Goal: Task Accomplishment & Management: Manage account settings

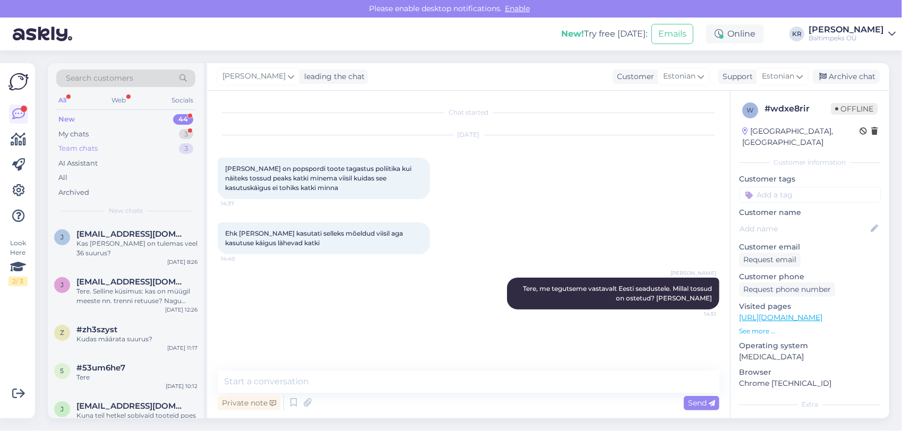
click at [95, 146] on div "Team chats" at bounding box center [77, 148] width 39 height 11
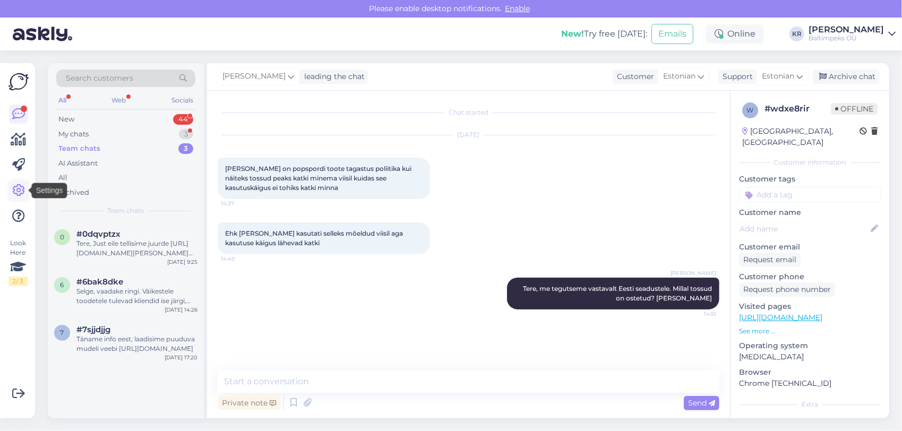
click at [16, 189] on icon at bounding box center [18, 190] width 13 height 13
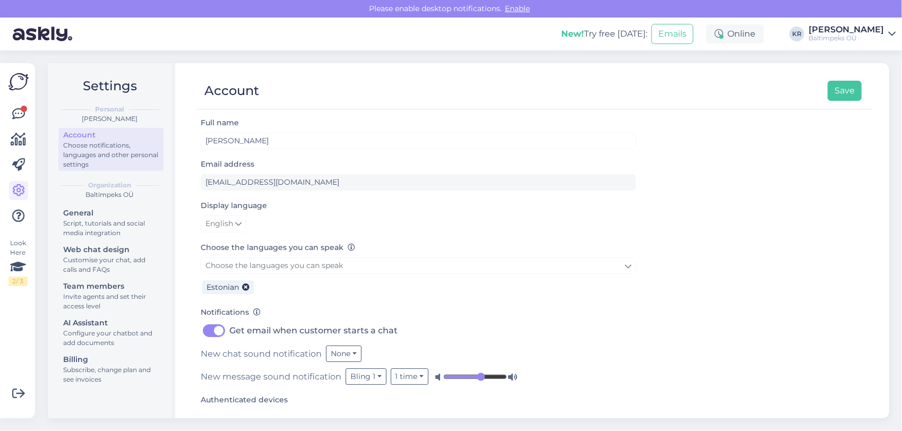
scroll to position [29, 0]
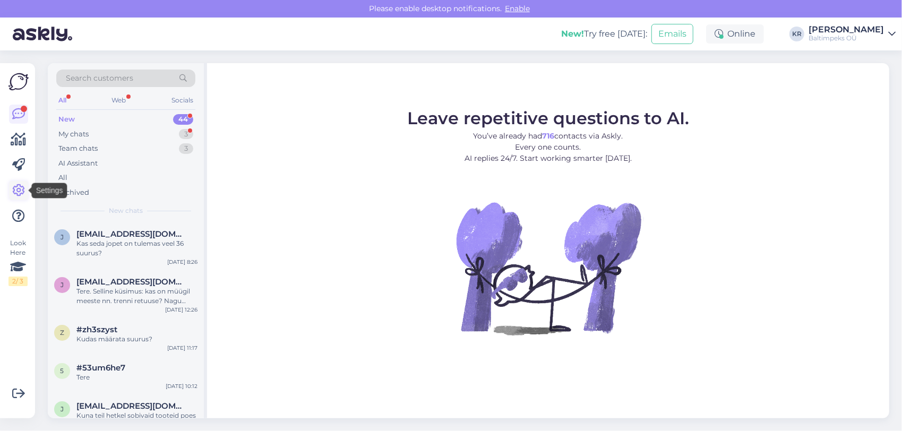
click at [22, 189] on icon at bounding box center [18, 190] width 13 height 13
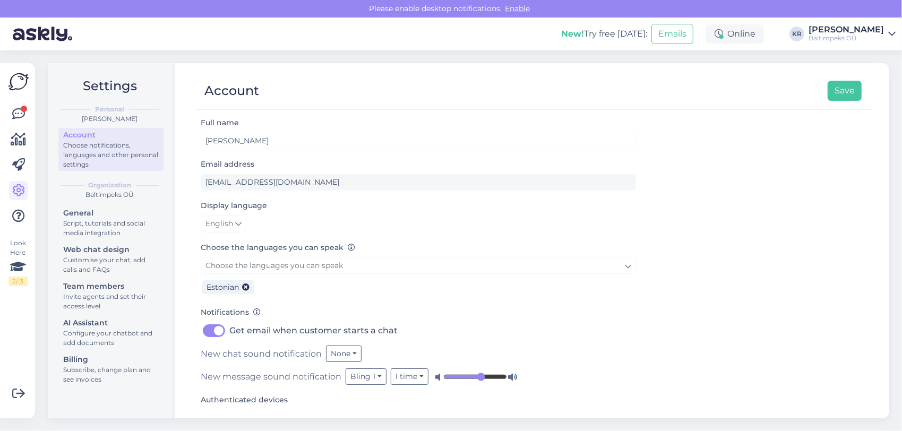
scroll to position [29, 0]
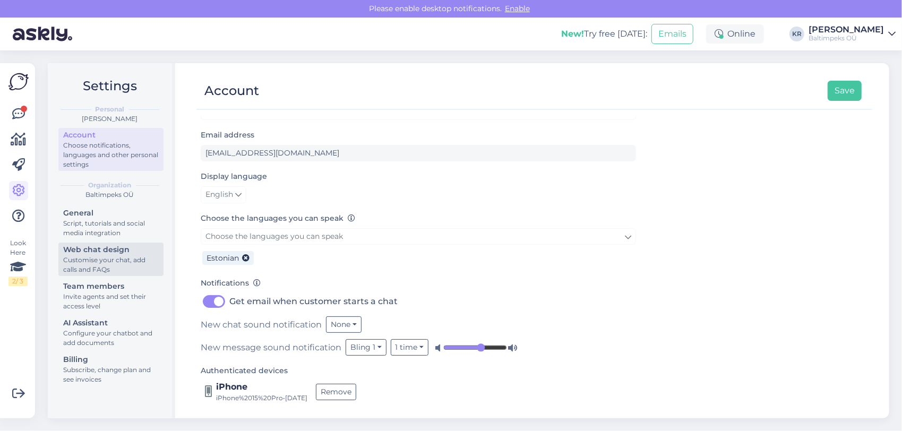
click at [139, 255] on div "Customise your chat, add calls and FAQs" at bounding box center [111, 264] width 96 height 19
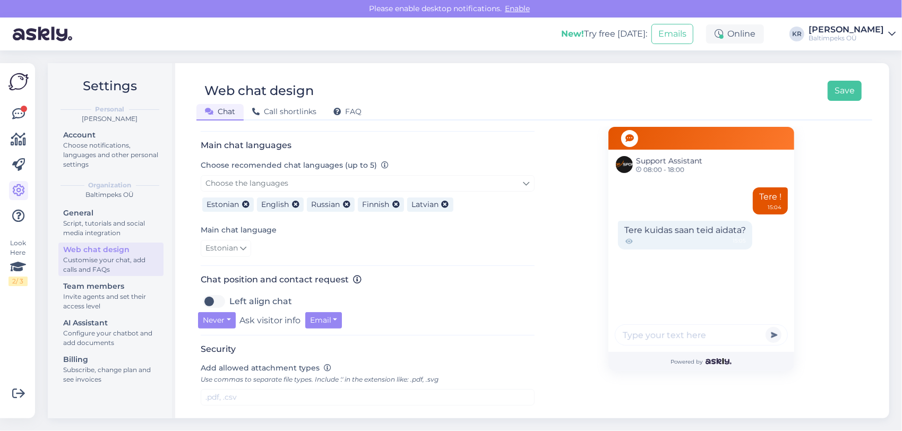
scroll to position [319, 0]
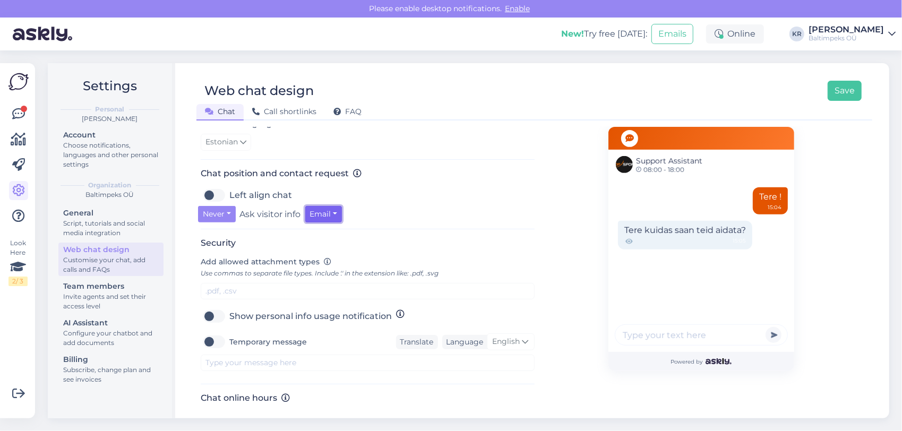
click at [335, 211] on button "Email" at bounding box center [323, 214] width 37 height 16
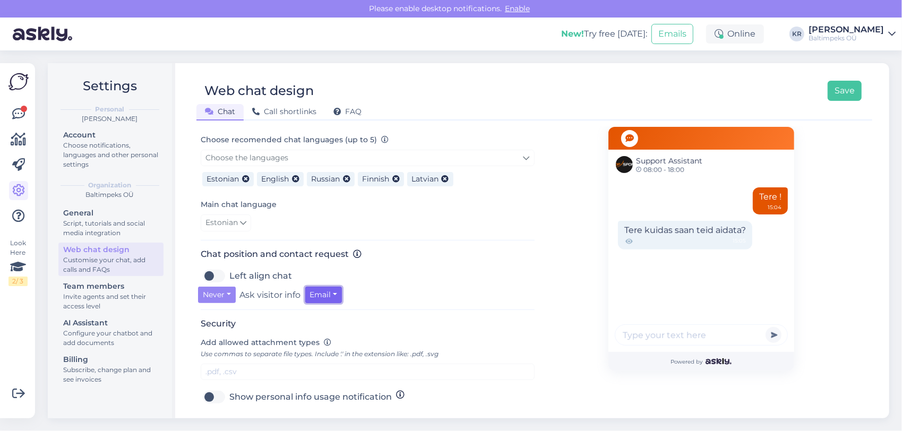
scroll to position [225, 0]
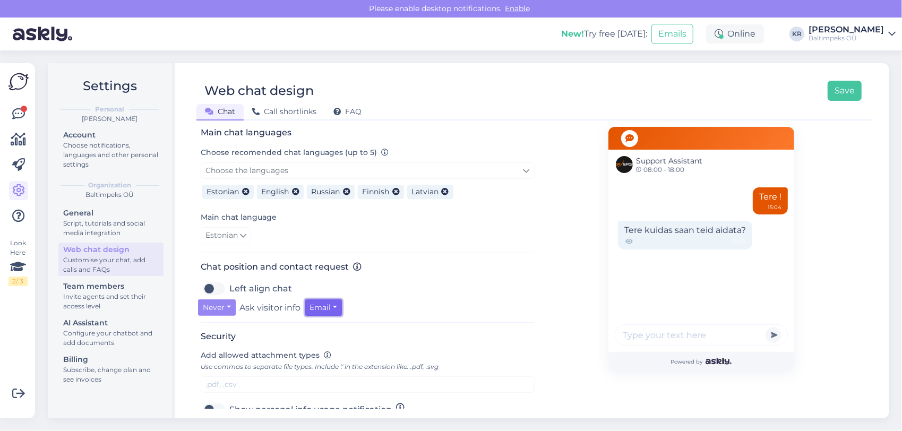
click at [338, 304] on button "Email" at bounding box center [323, 308] width 37 height 16
click at [400, 270] on div "Chat position and contact request Left align chat Never Ask visitor info Email …" at bounding box center [368, 292] width 334 height 61
